Goal: Transaction & Acquisition: Purchase product/service

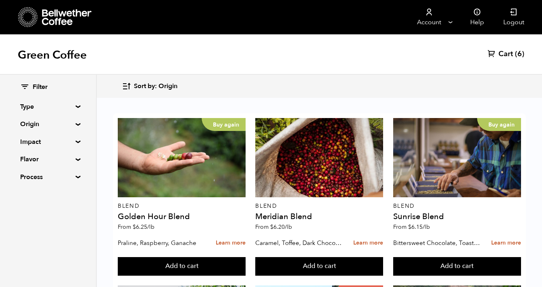
click at [508, 54] on span "Cart" at bounding box center [506, 54] width 15 height 10
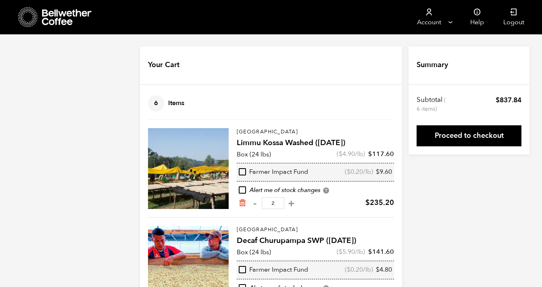
click at [25, 15] on icon at bounding box center [28, 17] width 20 height 21
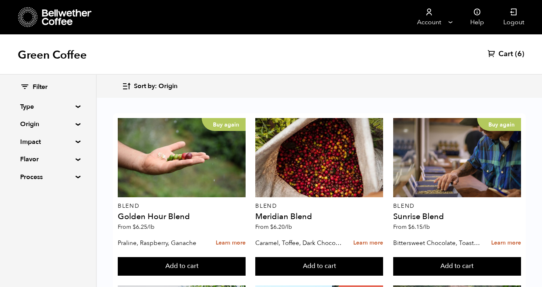
click at [508, 52] on span "Cart" at bounding box center [506, 54] width 15 height 10
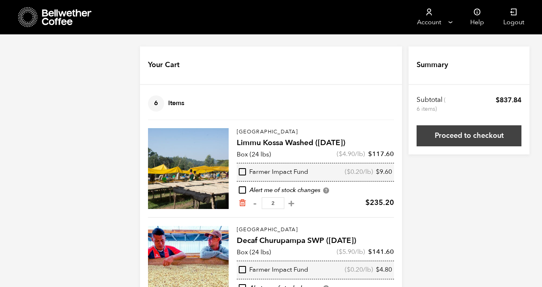
click at [460, 140] on link "Proceed to checkout" at bounding box center [469, 135] width 105 height 21
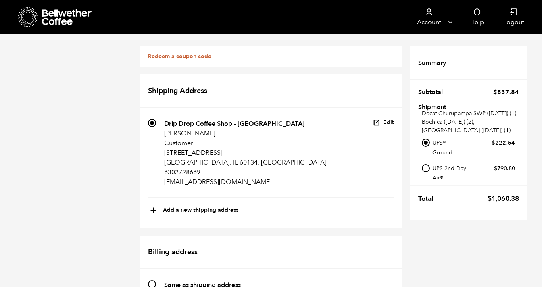
scroll to position [369, 0]
radio input "true"
